Goal: Information Seeking & Learning: Learn about a topic

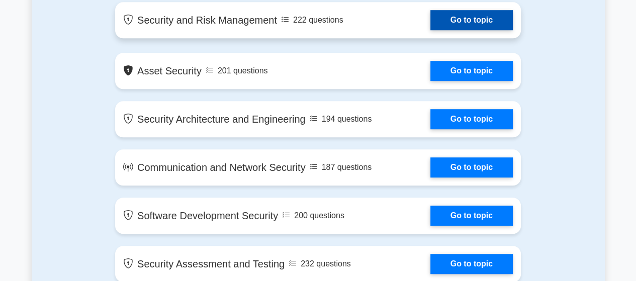
scroll to position [502, 0]
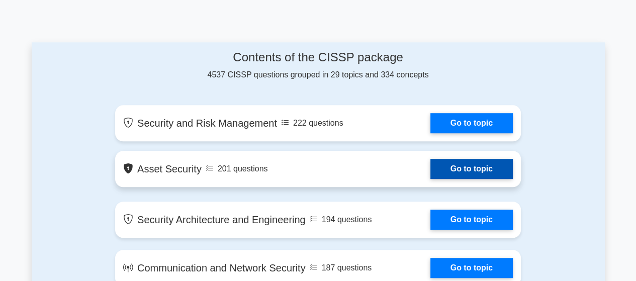
click at [484, 168] on link "Go to topic" at bounding box center [471, 169] width 82 height 20
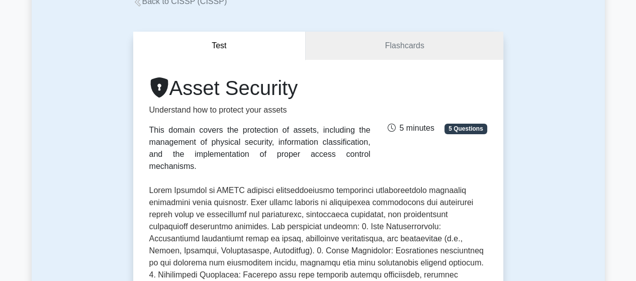
scroll to position [59, 0]
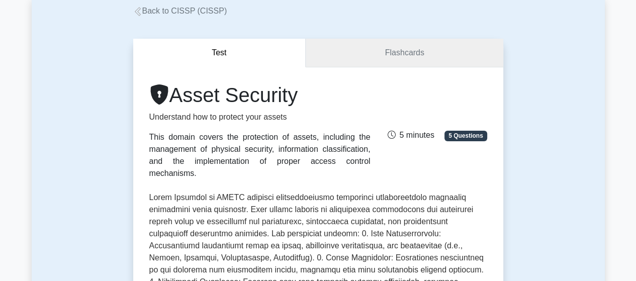
click at [420, 58] on link "Flashcards" at bounding box center [404, 53] width 197 height 29
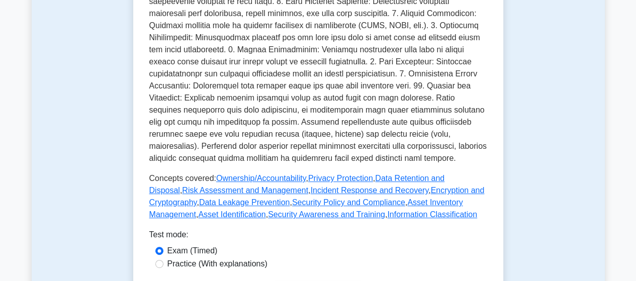
scroll to position [50, 0]
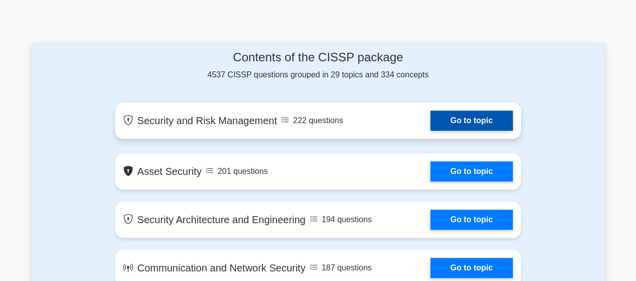
scroll to position [553, 0]
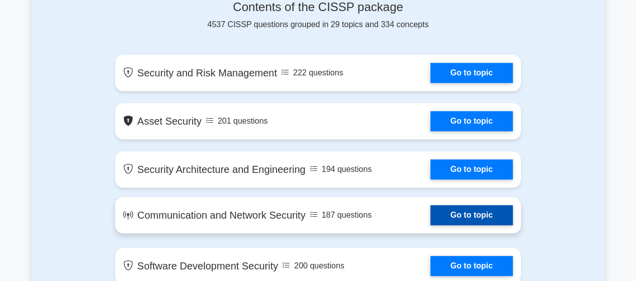
click at [454, 220] on link "Go to topic" at bounding box center [471, 215] width 82 height 20
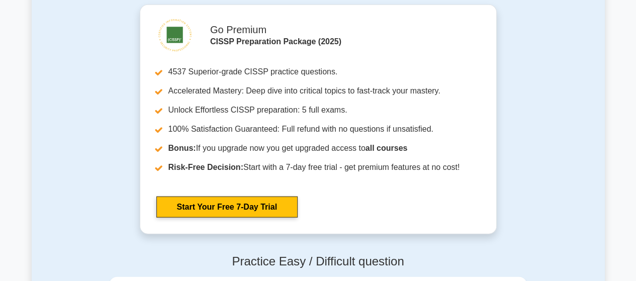
scroll to position [1809, 0]
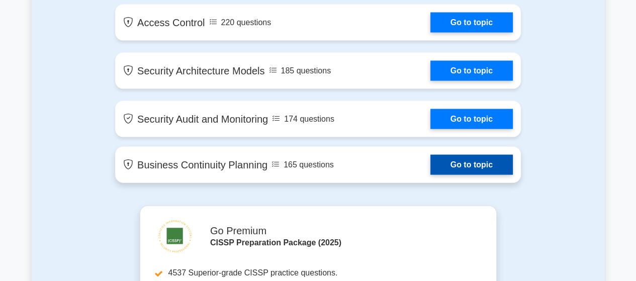
drag, startPoint x: 348, startPoint y: 214, endPoint x: 244, endPoint y: 170, distance: 112.4
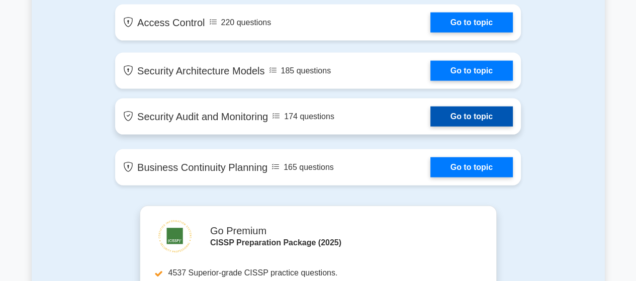
drag, startPoint x: 101, startPoint y: 207, endPoint x: 140, endPoint y: 152, distance: 67.3
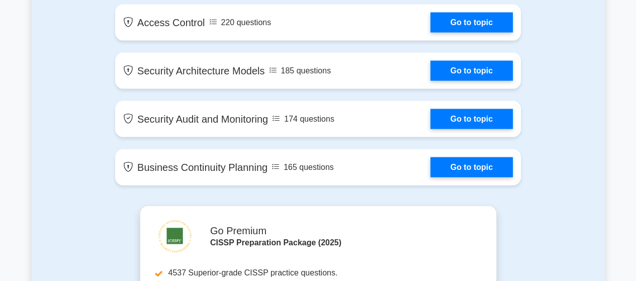
drag, startPoint x: 125, startPoint y: 213, endPoint x: 132, endPoint y: 161, distance: 52.7
drag, startPoint x: 92, startPoint y: 205, endPoint x: 85, endPoint y: 178, distance: 27.1
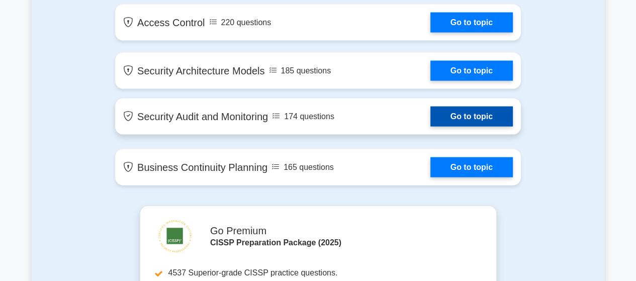
drag, startPoint x: 75, startPoint y: 197, endPoint x: 138, endPoint y: 131, distance: 91.3
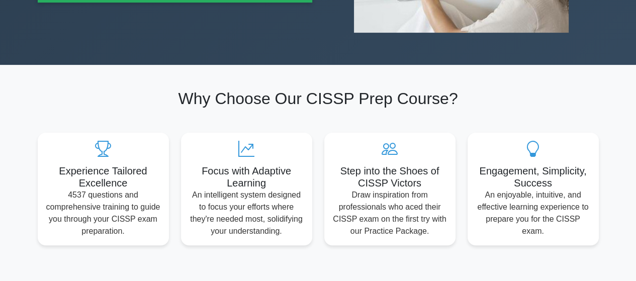
scroll to position [452, 0]
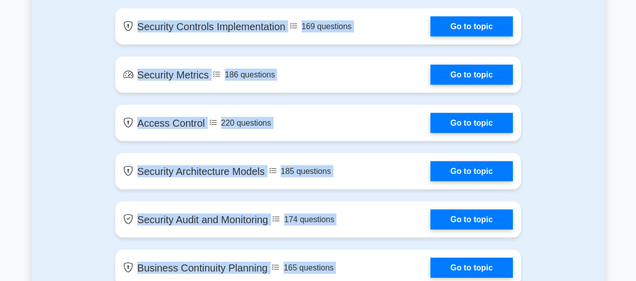
scroll to position [1809, 0]
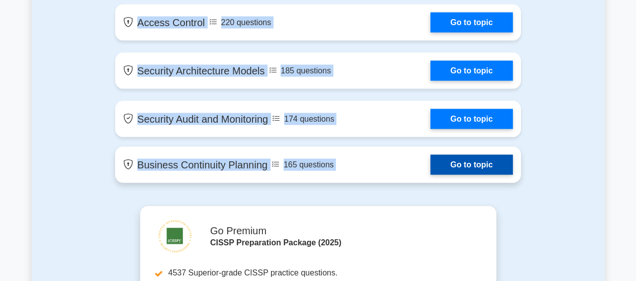
drag, startPoint x: 119, startPoint y: 135, endPoint x: 312, endPoint y: 176, distance: 197.4
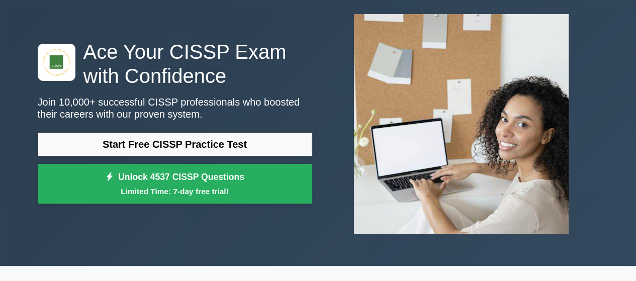
scroll to position [0, 0]
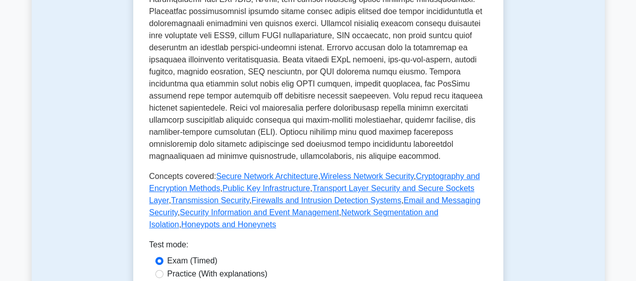
scroll to position [452, 0]
